Goal: Find specific page/section: Find specific page/section

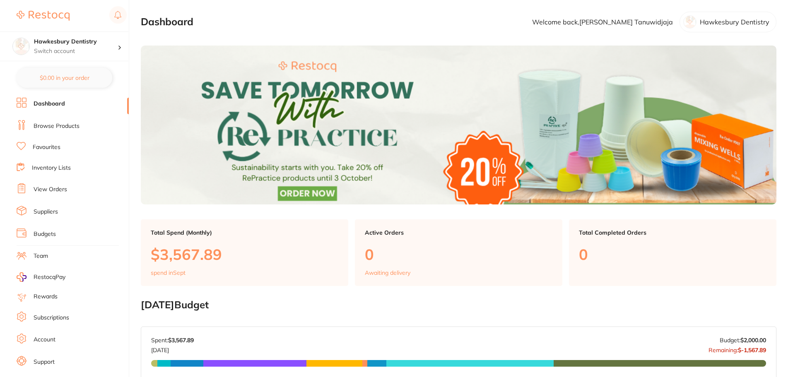
click at [72, 127] on link "Browse Products" at bounding box center [57, 126] width 46 height 8
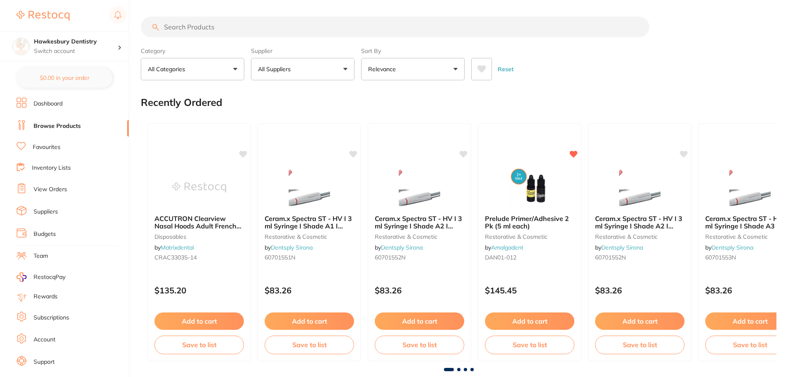
drag, startPoint x: 226, startPoint y: 37, endPoint x: 234, endPoint y: 49, distance: 13.8
drag, startPoint x: 234, startPoint y: 49, endPoint x: 213, endPoint y: 23, distance: 33.0
paste input "DIS502/11"
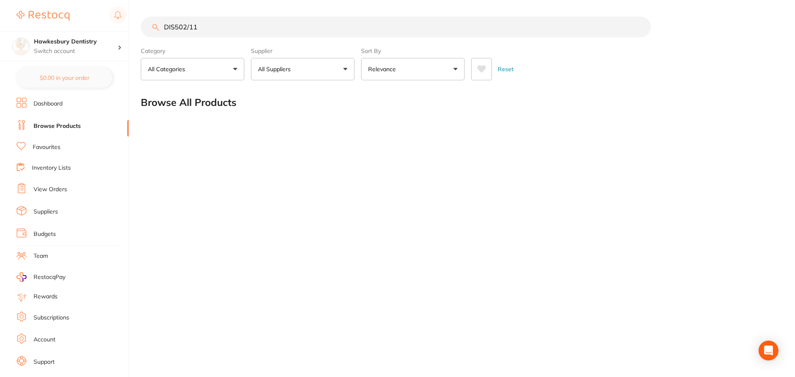
drag, startPoint x: 251, startPoint y: 25, endPoint x: 19, endPoint y: 27, distance: 231.5
click at [19, 31] on div "$0.00 Hawkesbury Dentistry Switch account Hawkesbury Dentistry $0.00 in your or…" at bounding box center [397, 188] width 795 height 377
type input "philips zoom"
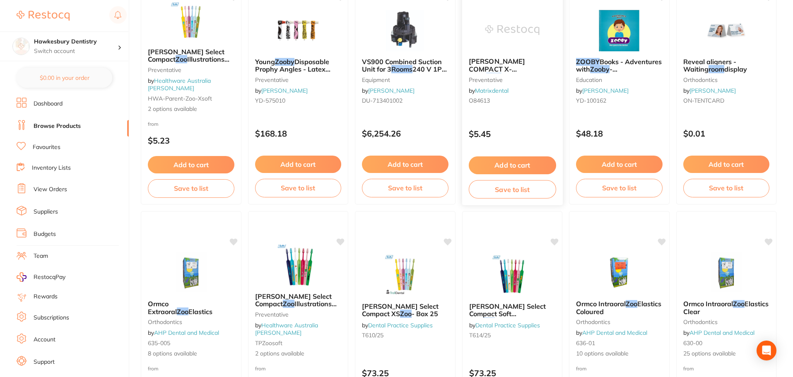
scroll to position [166, 0]
